Goal: Navigation & Orientation: Find specific page/section

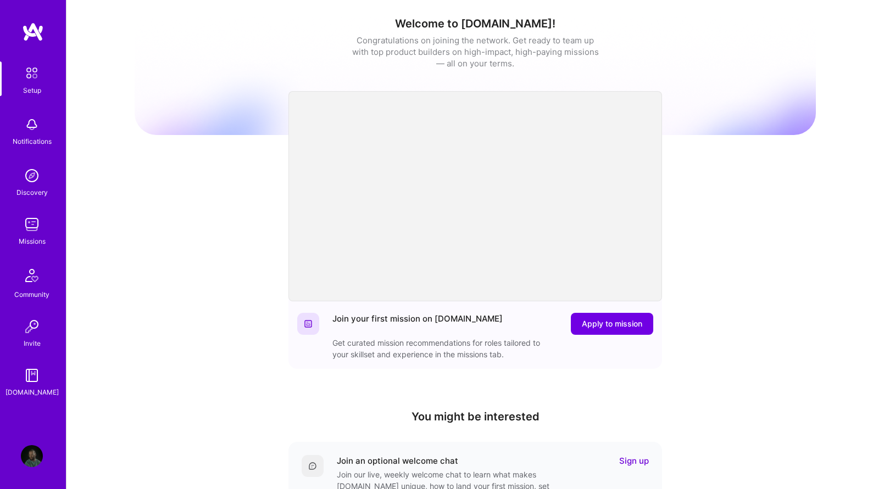
click at [43, 236] on div "Missions" at bounding box center [32, 242] width 27 height 12
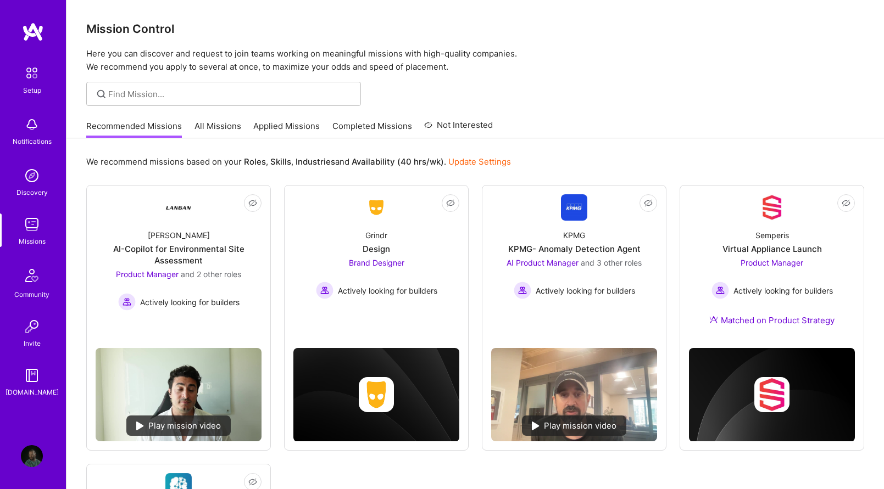
click at [281, 129] on link "Applied Missions" at bounding box center [286, 129] width 66 height 18
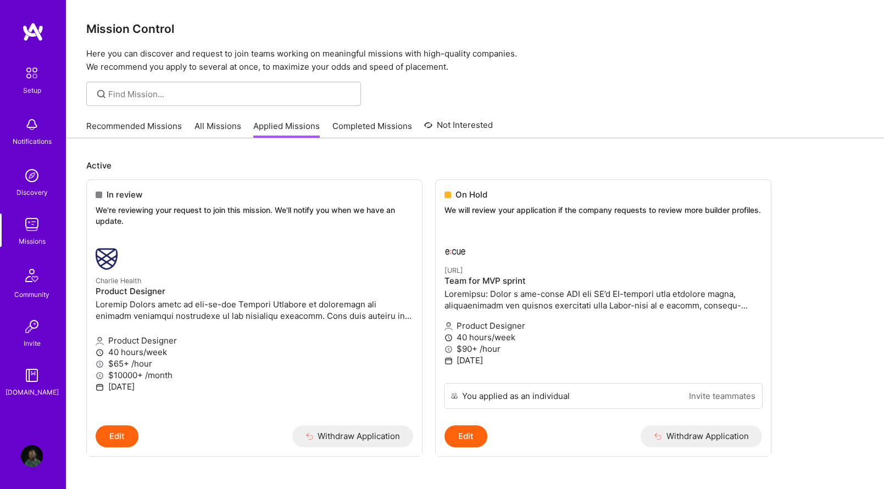
click at [371, 129] on link "Completed Missions" at bounding box center [372, 129] width 80 height 18
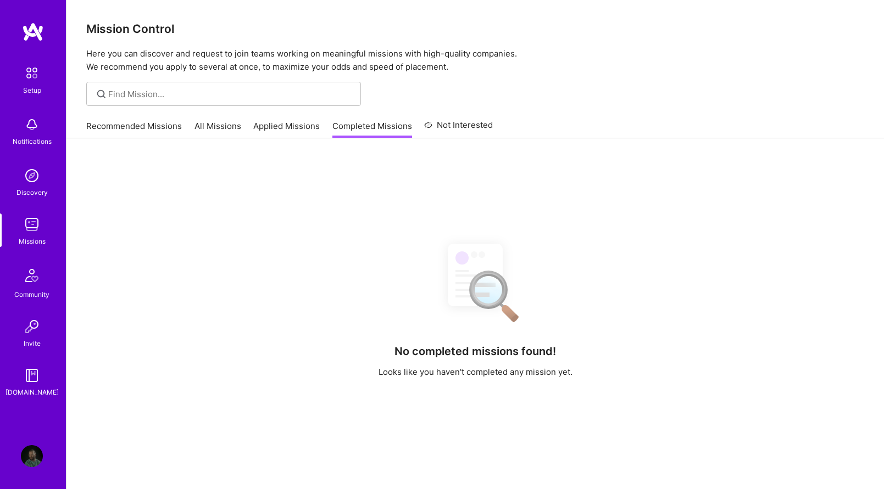
click at [432, 123] on link "Not Interested" at bounding box center [458, 129] width 69 height 20
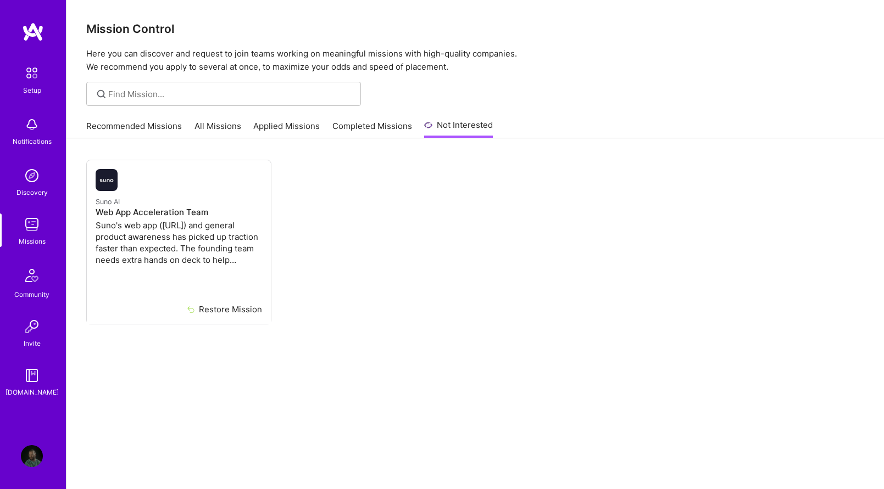
click at [28, 32] on img at bounding box center [33, 32] width 22 height 20
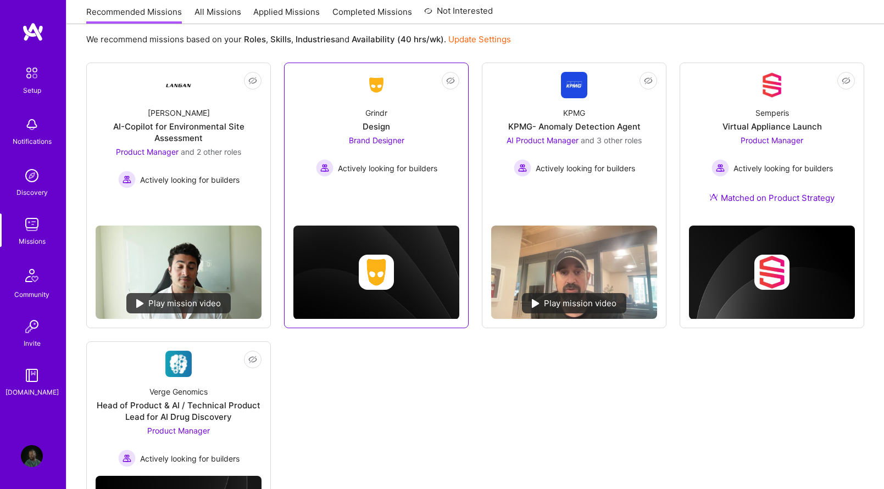
scroll to position [116, 0]
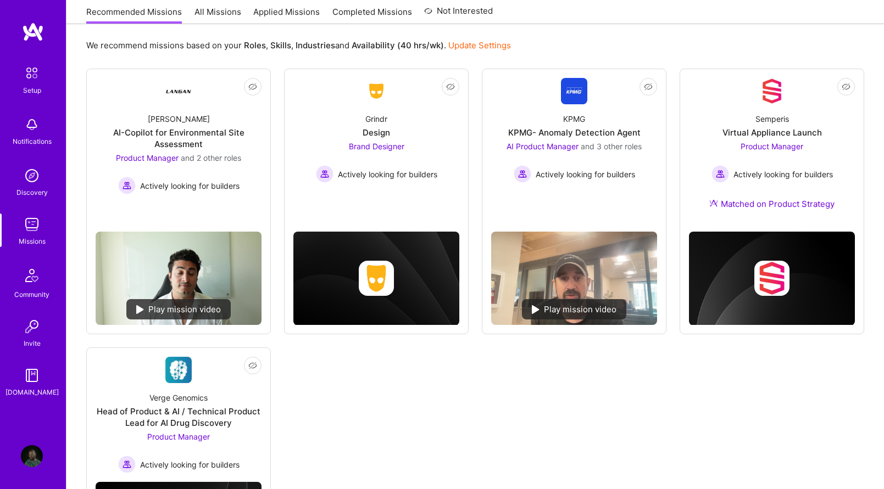
click at [40, 37] on img at bounding box center [33, 32] width 22 height 20
